Goal: Navigation & Orientation: Find specific page/section

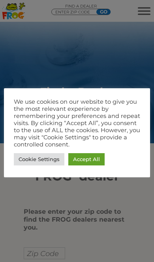
click at [90, 169] on div "We use cookies on our website to give you the most relevant experience by remem…" at bounding box center [77, 132] width 146 height 89
click at [94, 155] on link "Accept All" at bounding box center [86, 159] width 36 height 12
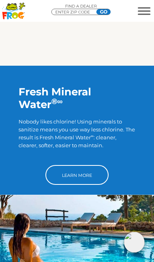
scroll to position [614, 0]
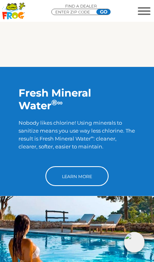
click at [83, 169] on link "Learn More" at bounding box center [76, 176] width 63 height 20
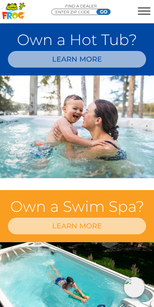
scroll to position [658, 0]
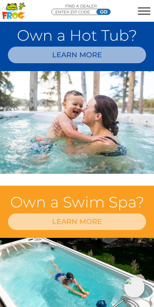
click at [115, 63] on link "LEARN MORE" at bounding box center [77, 55] width 138 height 17
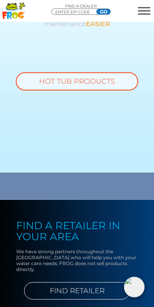
scroll to position [677, 0]
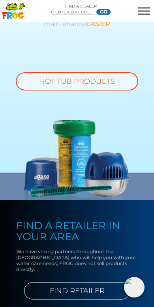
click at [125, 80] on link "HOT TUB PRODUCTS" at bounding box center [77, 81] width 123 height 18
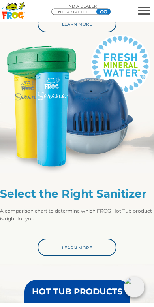
scroll to position [364, 0]
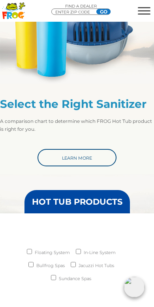
click at [89, 157] on link "Learn More" at bounding box center [77, 158] width 79 height 17
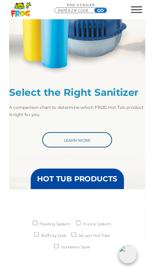
scroll to position [453, 0]
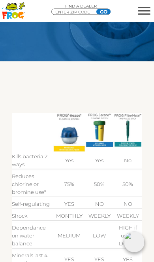
scroll to position [128, 0]
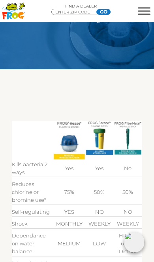
click at [76, 12] on input "ENTER ZIP CODE" at bounding box center [78, 12] width 47 height 6
type input "ENTER ZIP CODE"
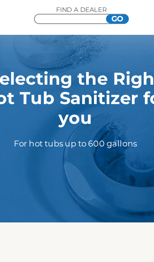
click at [55, 11] on input "Zip Code Form" at bounding box center [78, 12] width 47 height 6
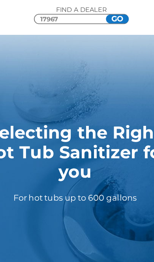
type input "17967"
click at [97, 12] on input "GO" at bounding box center [104, 12] width 14 height 6
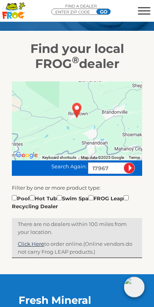
scroll to position [113, 0]
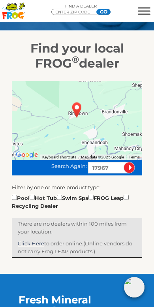
click at [38, 244] on link "Click Here" at bounding box center [31, 244] width 27 height 6
